Goal: Task Accomplishment & Management: Complete application form

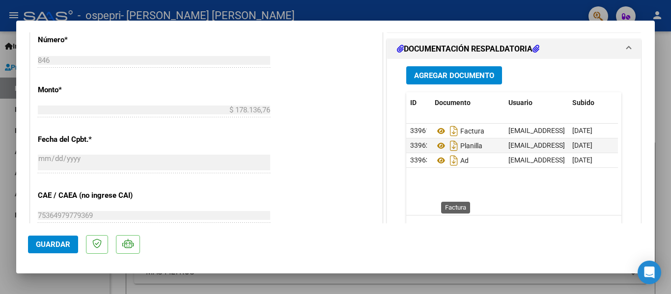
scroll to position [457, 0]
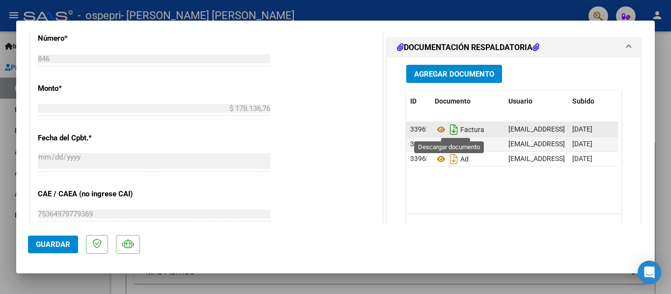
click at [448, 132] on icon "Descargar documento" at bounding box center [453, 130] width 13 height 16
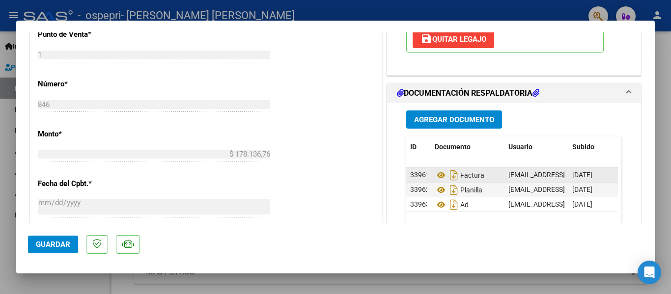
scroll to position [418, 0]
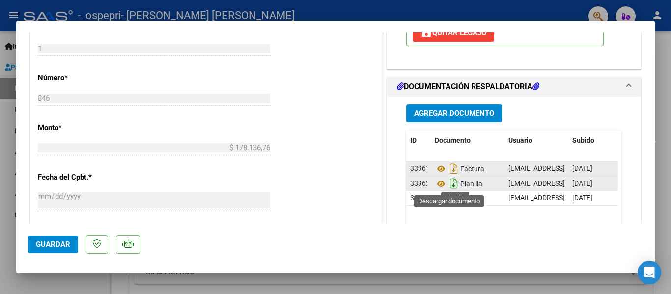
click at [452, 185] on icon "Descargar documento" at bounding box center [453, 184] width 13 height 16
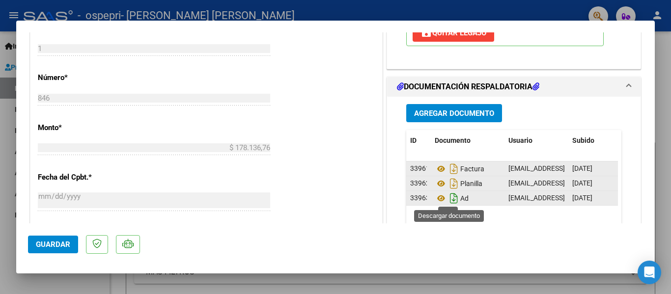
click at [450, 197] on icon "Descargar documento" at bounding box center [453, 199] width 13 height 16
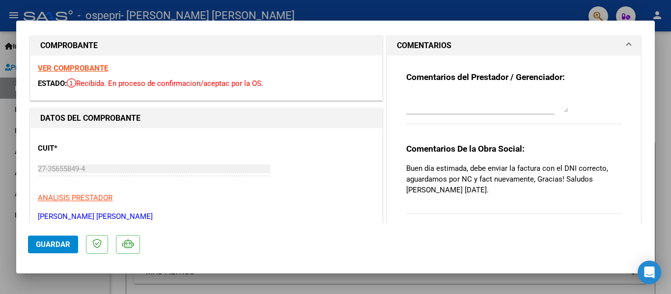
scroll to position [9, 0]
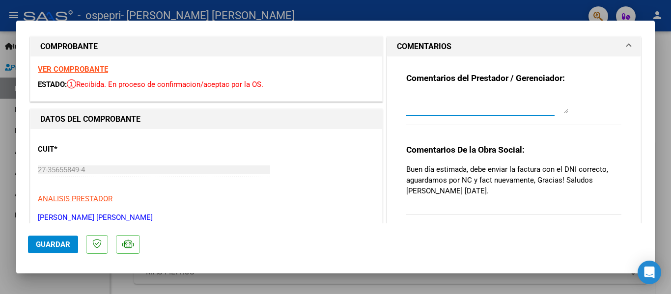
click at [441, 107] on textarea at bounding box center [487, 104] width 162 height 20
type textarea "Hola [PERSON_NAME],"
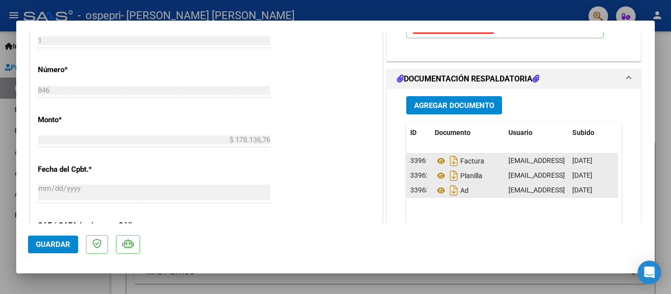
scroll to position [431, 0]
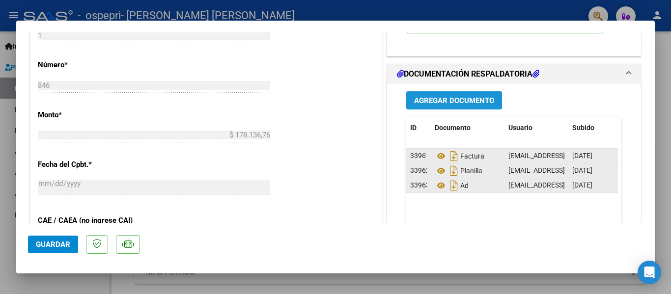
click at [472, 101] on span "Agregar Documento" at bounding box center [454, 100] width 80 height 9
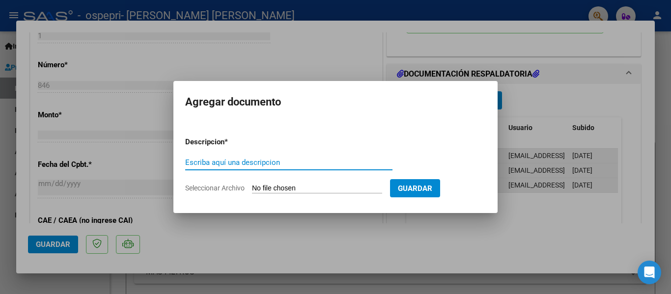
click at [243, 166] on input "Escriba aquí una descripcion" at bounding box center [288, 162] width 207 height 9
type input "NC"
click at [345, 185] on input "Seleccionar Archivo" at bounding box center [317, 188] width 130 height 9
type input "C:\fakepath\27356558494_013_00001_00000083.pdf"
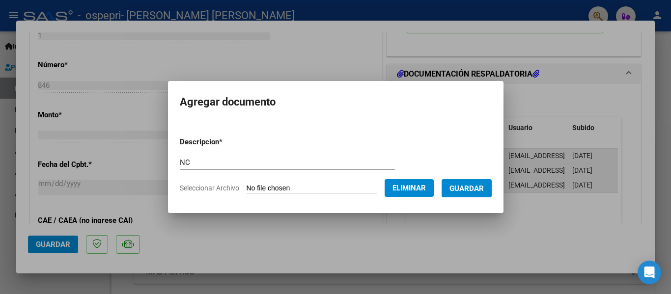
click at [471, 186] on span "Guardar" at bounding box center [466, 188] width 34 height 9
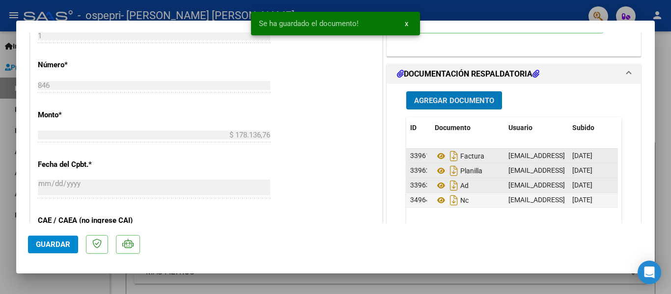
click at [461, 105] on span "Agregar Documento" at bounding box center [454, 100] width 80 height 9
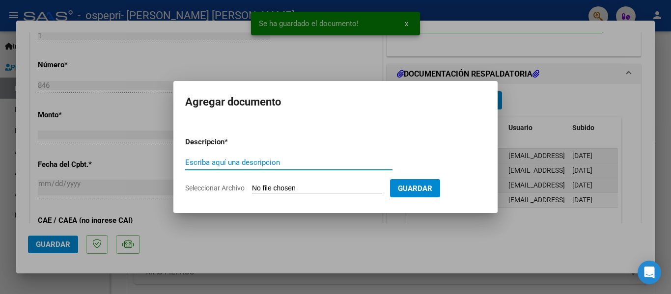
click at [270, 161] on input "Escriba aquí una descripcion" at bounding box center [288, 162] width 207 height 9
type input "n"
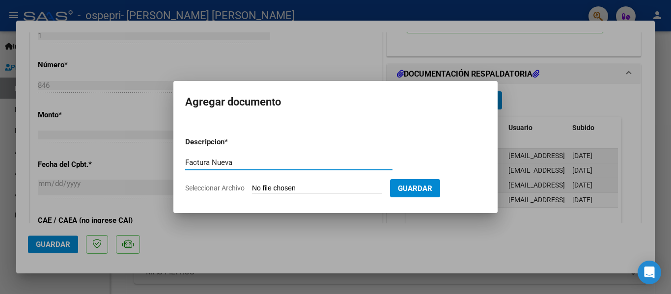
type input "Factura Nueva"
click at [346, 188] on input "Seleccionar Archivo" at bounding box center [317, 188] width 130 height 9
type input "C:\fakepath\27356558494_011_00001_00000859.pdf"
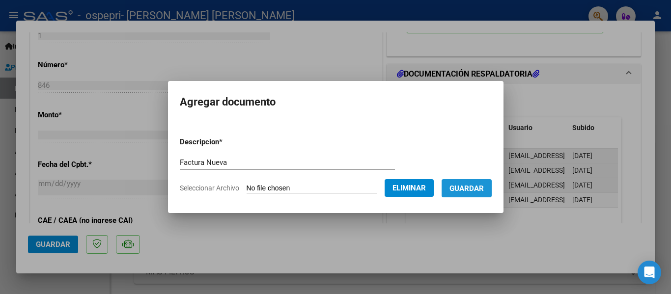
click at [482, 189] on span "Guardar" at bounding box center [466, 188] width 34 height 9
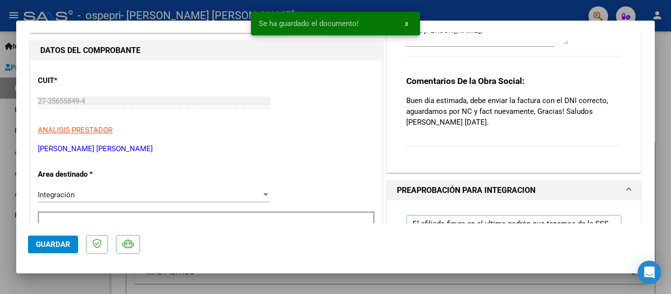
scroll to position [71, 0]
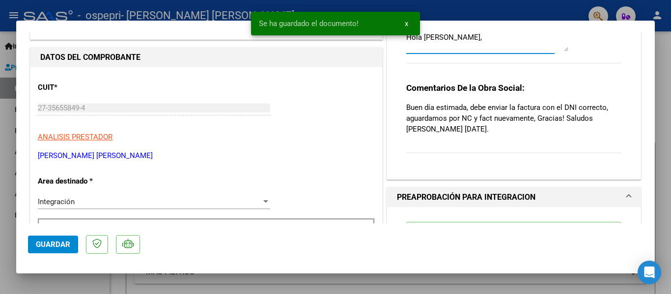
click at [466, 52] on textarea "Hola [PERSON_NAME]," at bounding box center [487, 42] width 162 height 20
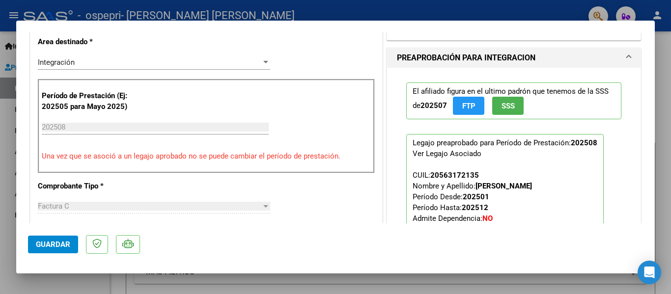
scroll to position [211, 0]
type textarea "Hola [PERSON_NAME], adjunto NC y nueva factura. Quedo atenta a cualquier devolu…"
click at [49, 241] on span "Guardar" at bounding box center [53, 244] width 34 height 9
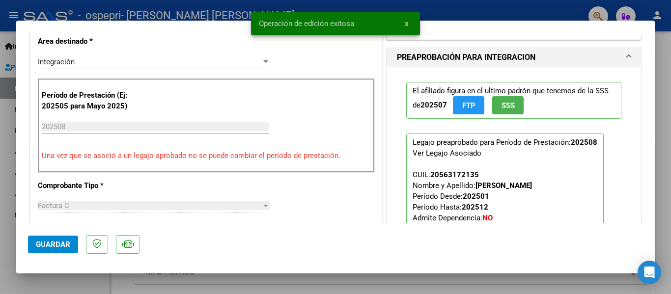
click at [659, 145] on div at bounding box center [335, 147] width 671 height 294
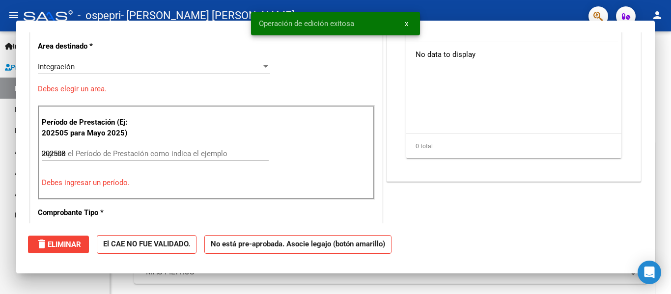
type input "$ 0,00"
